Goal: Information Seeking & Learning: Learn about a topic

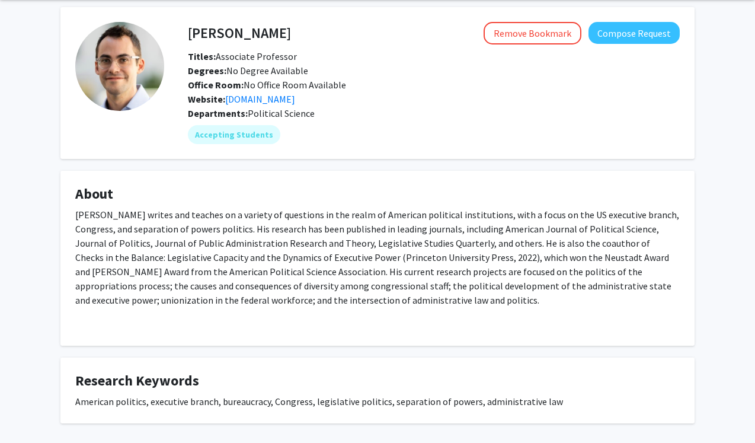
scroll to position [51, 0]
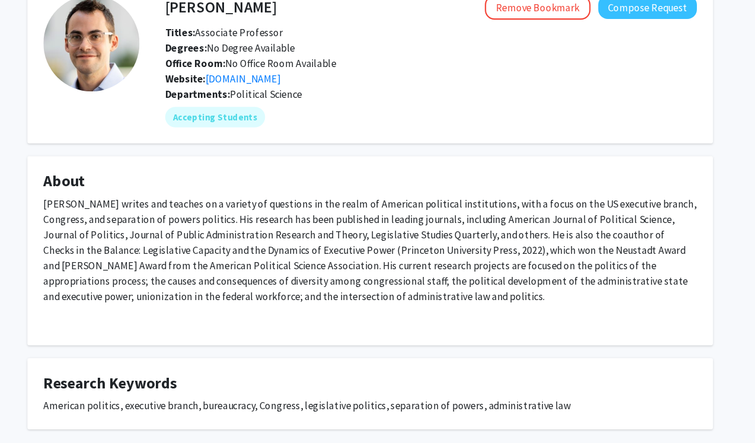
click at [404, 250] on p "Alex Bolton writes and teaches on a variety of questions in the realm of Americ…" at bounding box center [377, 251] width 605 height 100
click at [404, 256] on p "Alex Bolton writes and teaches on a variety of questions in the realm of Americ…" at bounding box center [377, 251] width 605 height 100
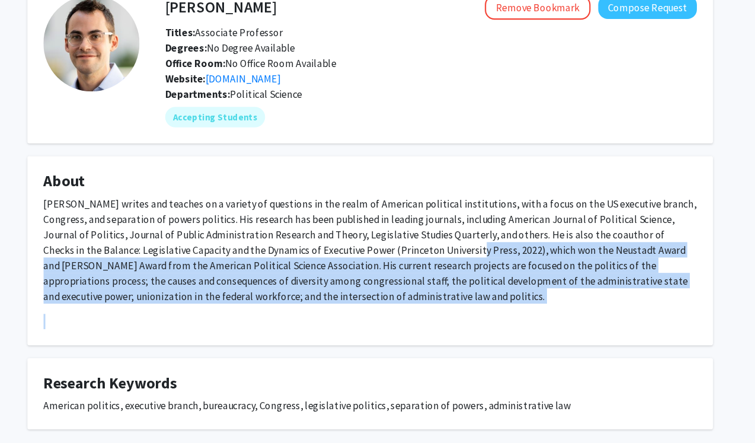
drag, startPoint x: 404, startPoint y: 256, endPoint x: 663, endPoint y: 302, distance: 263.7
click at [663, 302] on div "Alex Bolton writes and teaches on a variety of questions in the realm of Americ…" at bounding box center [377, 262] width 605 height 123
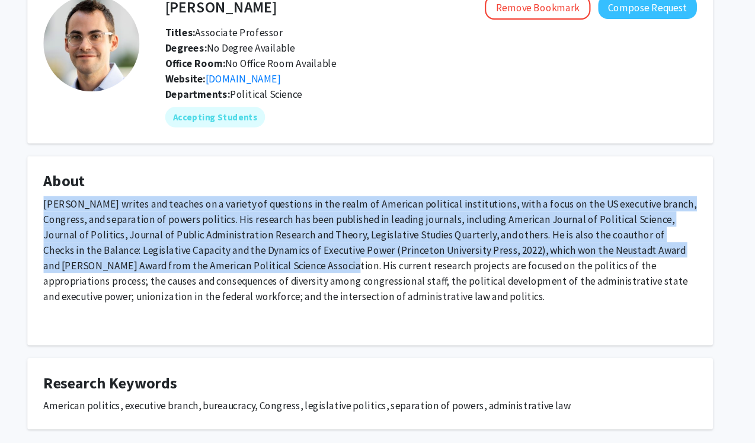
drag, startPoint x: 663, startPoint y: 302, endPoint x: 250, endPoint y: 264, distance: 415.0
click at [250, 264] on div "Alex Bolton writes and teaches on a variety of questions in the realm of Americ…" at bounding box center [377, 262] width 605 height 123
